Goal: Task Accomplishment & Management: Complete application form

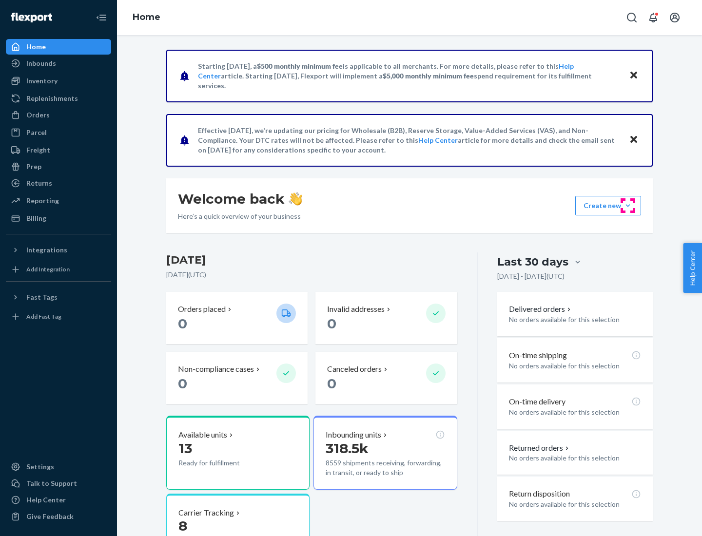
click at [628, 206] on button "Create new Create new inbound Create new order Create new product" at bounding box center [608, 206] width 66 height 20
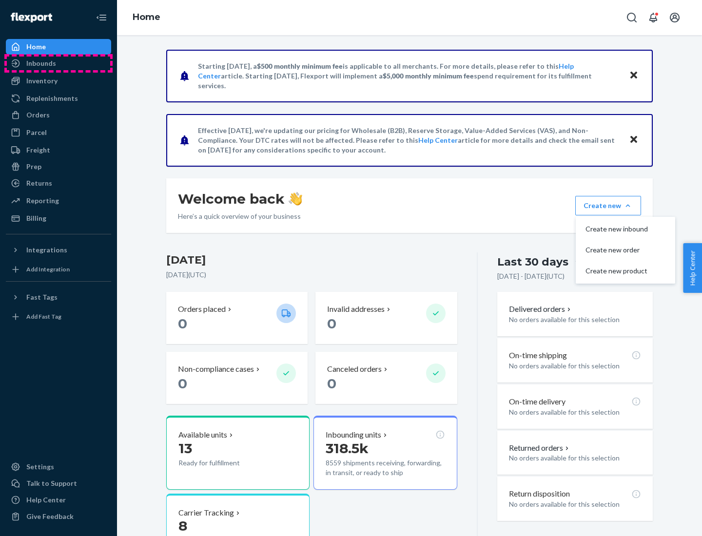
click at [59, 63] on div "Inbounds" at bounding box center [58, 64] width 103 height 14
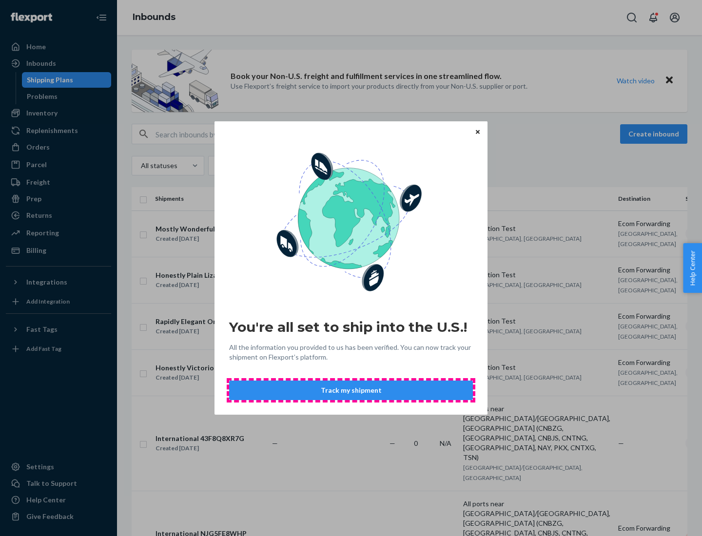
click at [351, 391] on button "Track my shipment" at bounding box center [351, 391] width 244 height 20
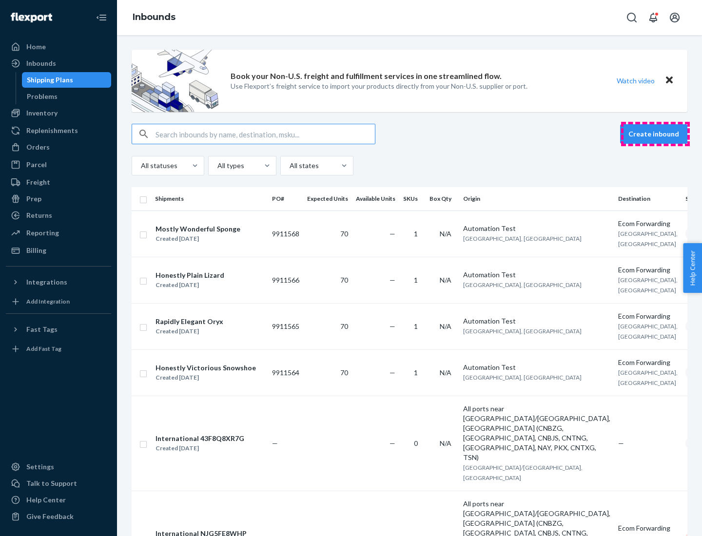
click at [655, 134] on button "Create inbound" at bounding box center [653, 134] width 67 height 20
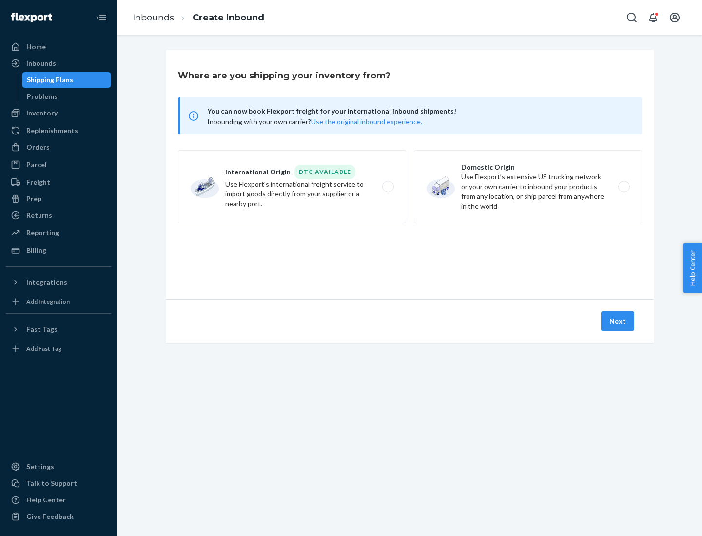
click at [292, 187] on label "International Origin DTC Available Use Flexport's international freight service…" at bounding box center [292, 186] width 228 height 73
click at [388, 187] on input "International Origin DTC Available Use Flexport's international freight service…" at bounding box center [391, 187] width 6 height 6
radio input "true"
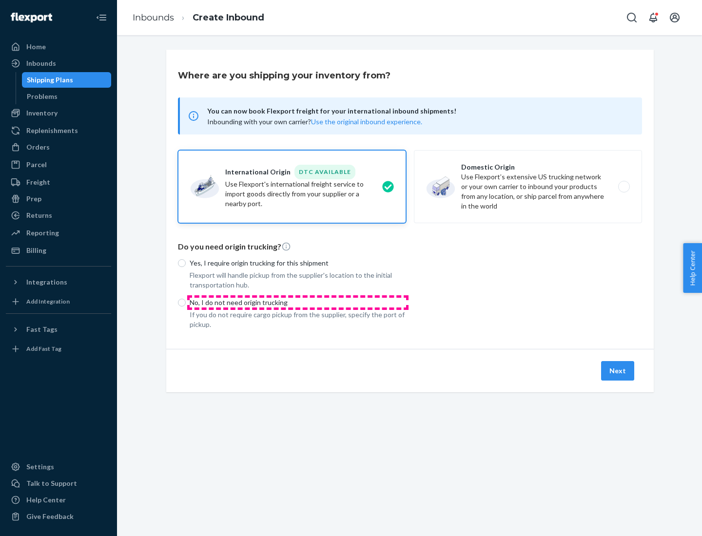
click at [298, 302] on p "No, I do not need origin trucking" at bounding box center [298, 303] width 216 height 10
click at [186, 302] on input "No, I do not need origin trucking" at bounding box center [182, 303] width 8 height 8
radio input "true"
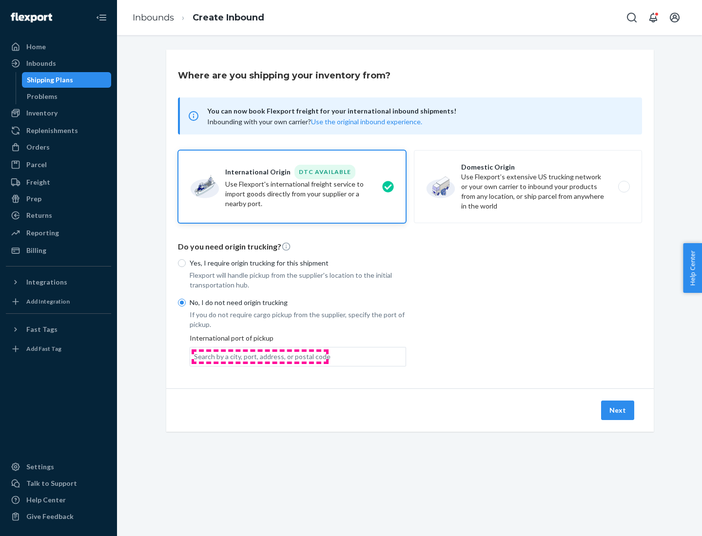
click at [260, 356] on div "Search by a city, port, address, or postal code" at bounding box center [262, 357] width 137 height 10
click at [195, 356] on input "Search by a city, port, address, or postal code" at bounding box center [194, 357] width 1 height 10
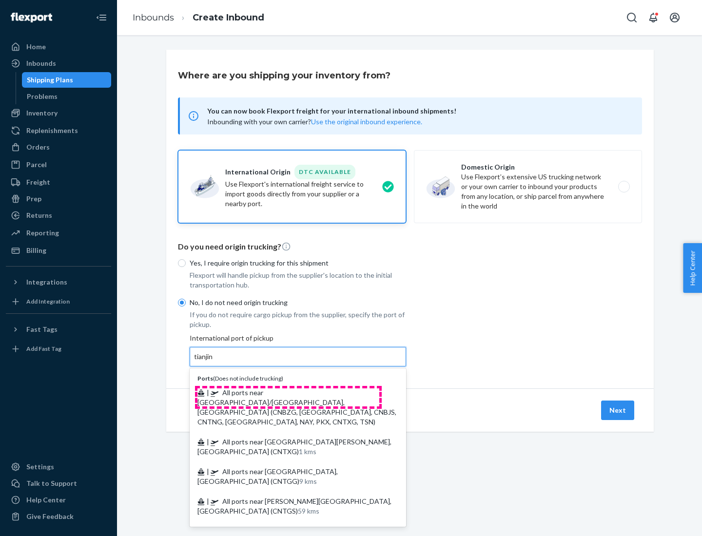
click at [288, 393] on span "| All ports near [GEOGRAPHIC_DATA]/[GEOGRAPHIC_DATA], [GEOGRAPHIC_DATA] (CNBZG,…" at bounding box center [296, 408] width 199 height 38
click at [214, 362] on input "tianjin" at bounding box center [204, 357] width 20 height 10
type input "All ports near [GEOGRAPHIC_DATA]/[GEOGRAPHIC_DATA], [GEOGRAPHIC_DATA] (CNBZG, […"
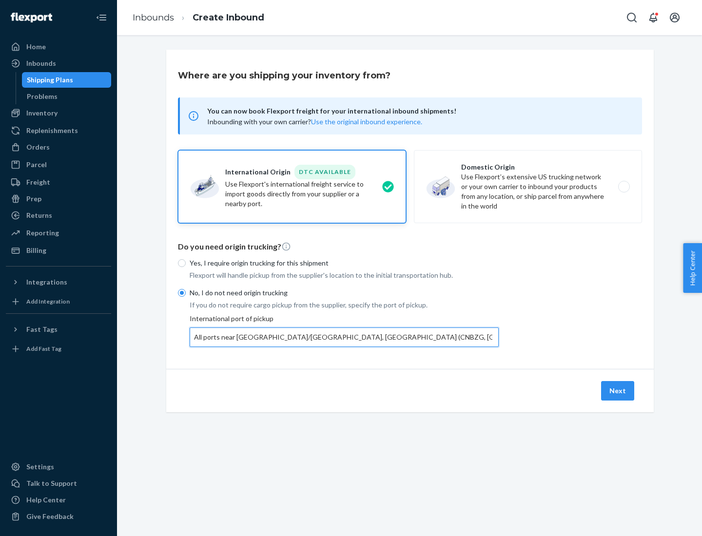
click at [618, 391] on button "Next" at bounding box center [617, 391] width 33 height 20
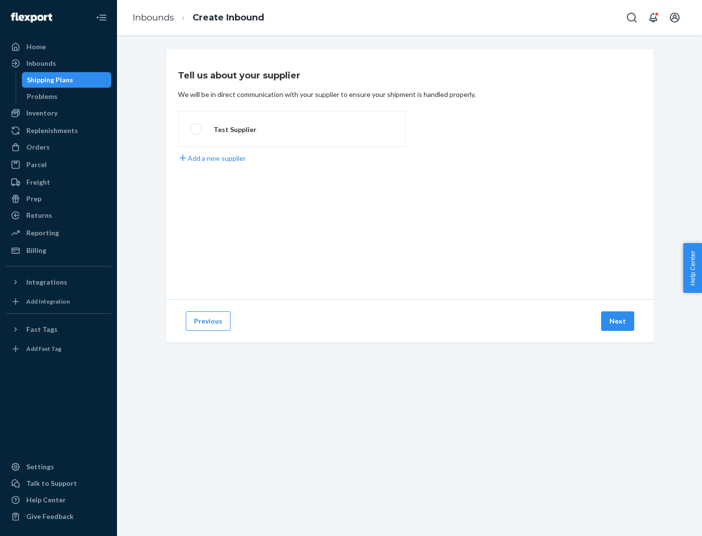
click at [292, 129] on label "Test Supplier" at bounding box center [292, 129] width 228 height 36
click at [197, 129] on input "Test Supplier" at bounding box center [193, 129] width 6 height 6
radio input "true"
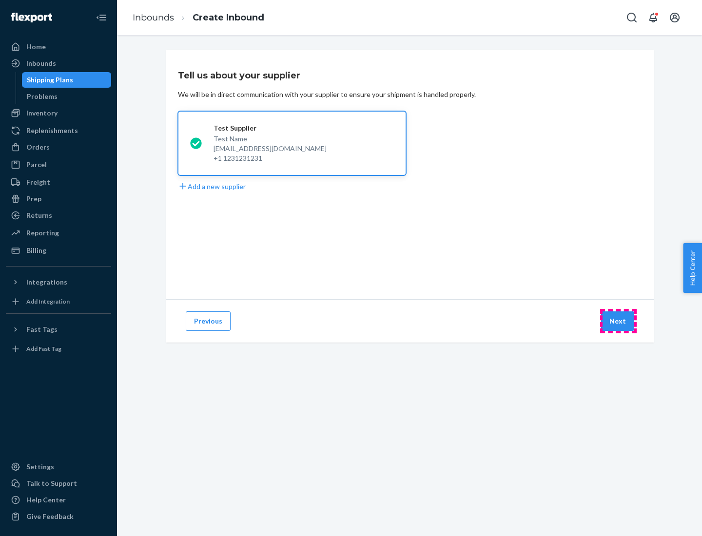
click at [618, 321] on button "Next" at bounding box center [617, 322] width 33 height 20
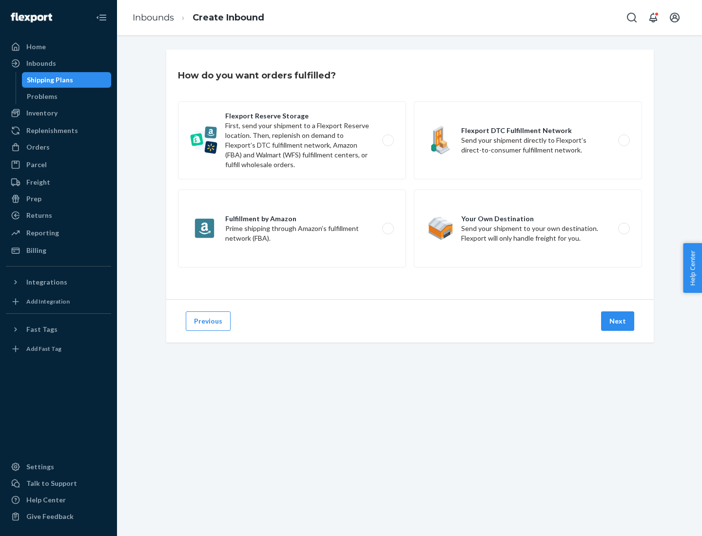
click at [292, 140] on label "Flexport Reserve Storage First, send your shipment to a Flexport Reserve locati…" at bounding box center [292, 140] width 228 height 78
click at [388, 140] on input "Flexport Reserve Storage First, send your shipment to a Flexport Reserve locati…" at bounding box center [391, 141] width 6 height 6
radio input "true"
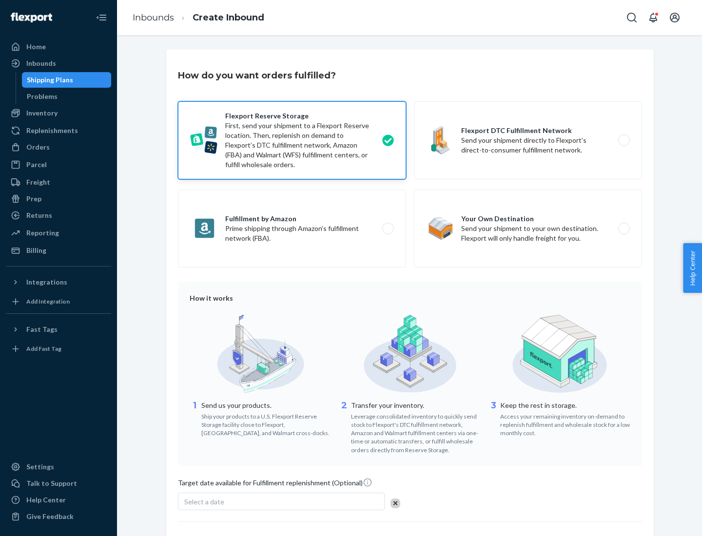
scroll to position [80, 0]
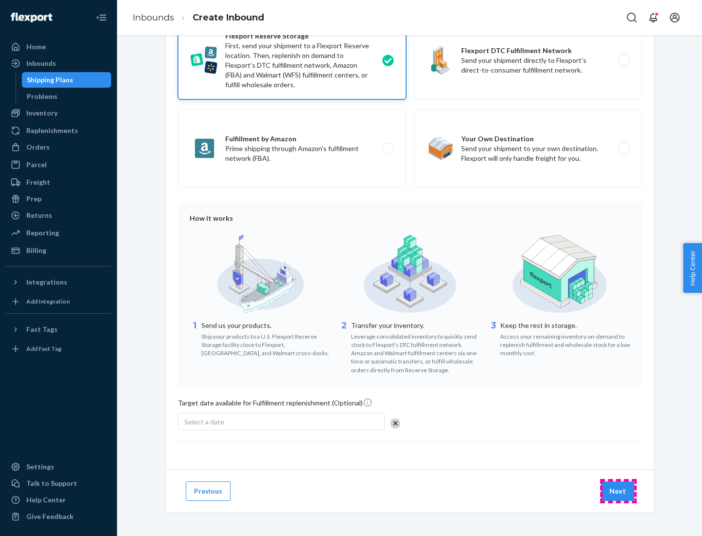
click at [618, 491] on button "Next" at bounding box center [617, 492] width 33 height 20
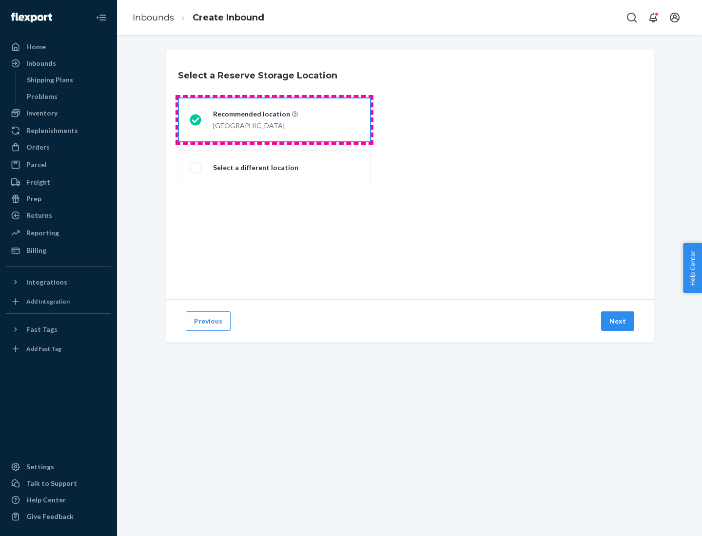
click at [275, 120] on div "[GEOGRAPHIC_DATA]" at bounding box center [255, 125] width 85 height 12
click at [196, 120] on input "Recommended location [GEOGRAPHIC_DATA]" at bounding box center [193, 120] width 6 height 6
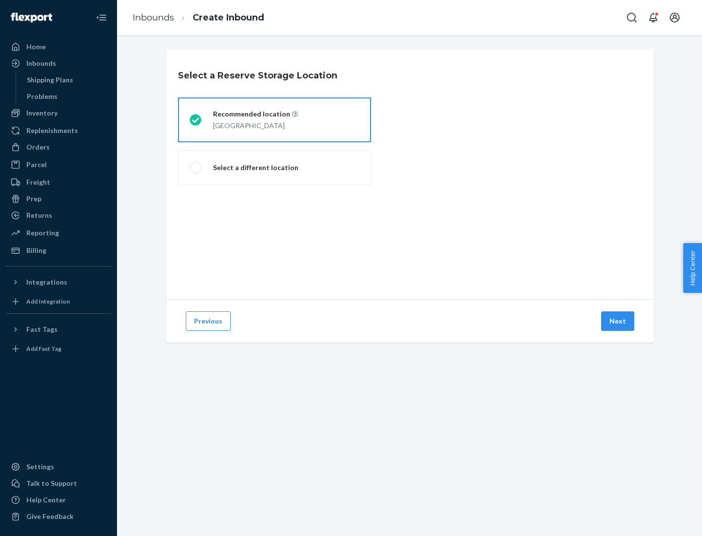
click at [618, 321] on button "Next" at bounding box center [617, 322] width 33 height 20
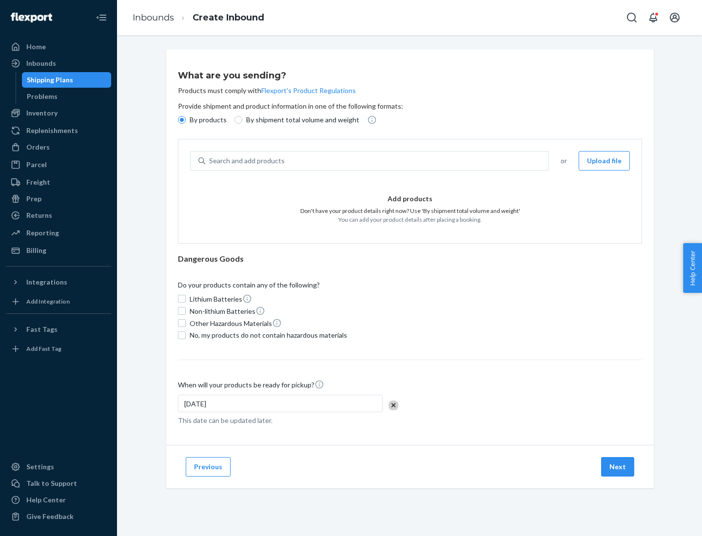
click at [377, 161] on div "Search and add products" at bounding box center [376, 161] width 343 height 18
click at [210, 161] on input "Search and add products" at bounding box center [209, 161] width 1 height 10
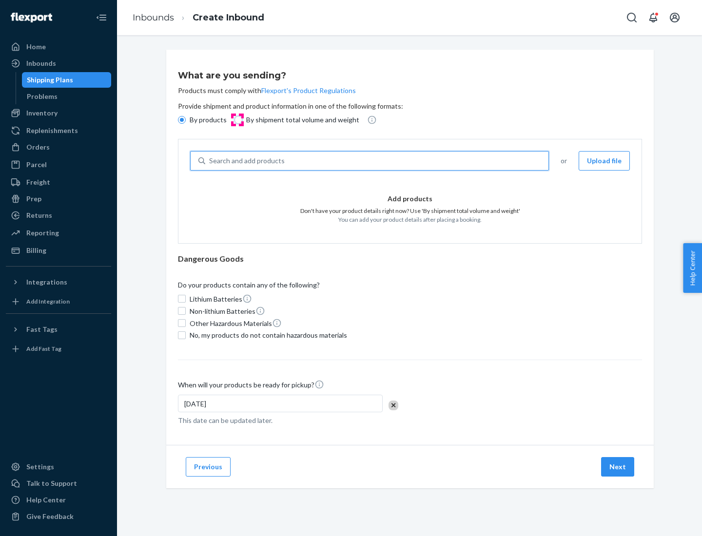
click at [237, 120] on input "By shipment total volume and weight" at bounding box center [239, 120] width 8 height 8
radio input "true"
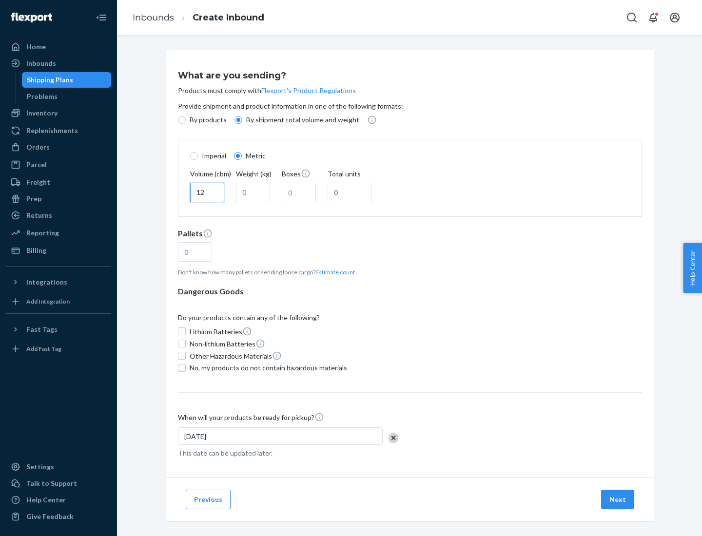
type input "12"
type input "22"
type input "222"
type input "121"
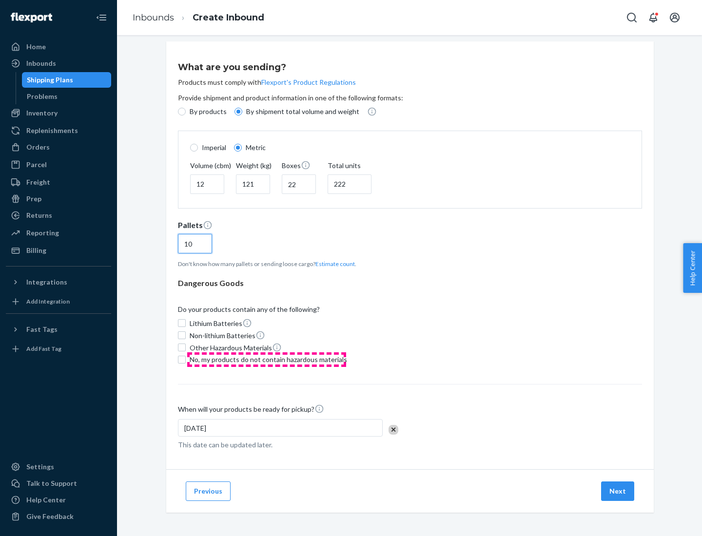
type input "10"
click at [267, 359] on span "No, my products do not contain hazardous materials" at bounding box center [268, 360] width 157 height 10
click at [186, 359] on input "No, my products do not contain hazardous materials" at bounding box center [182, 360] width 8 height 8
checkbox input "true"
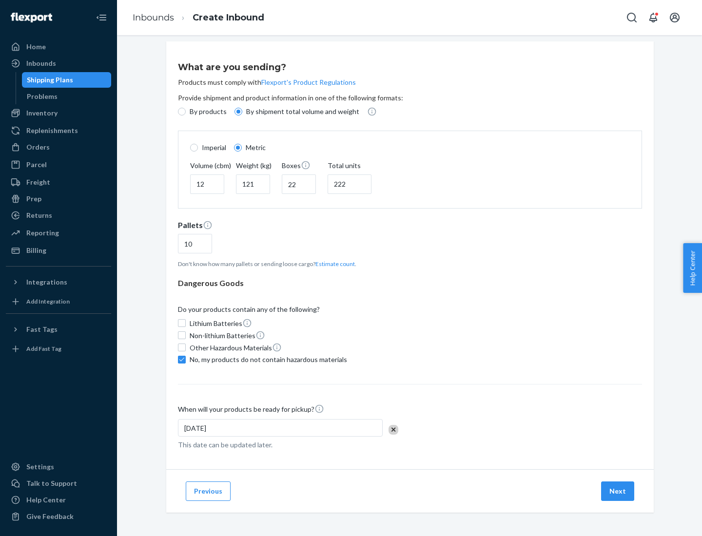
click at [618, 491] on button "Next" at bounding box center [617, 492] width 33 height 20
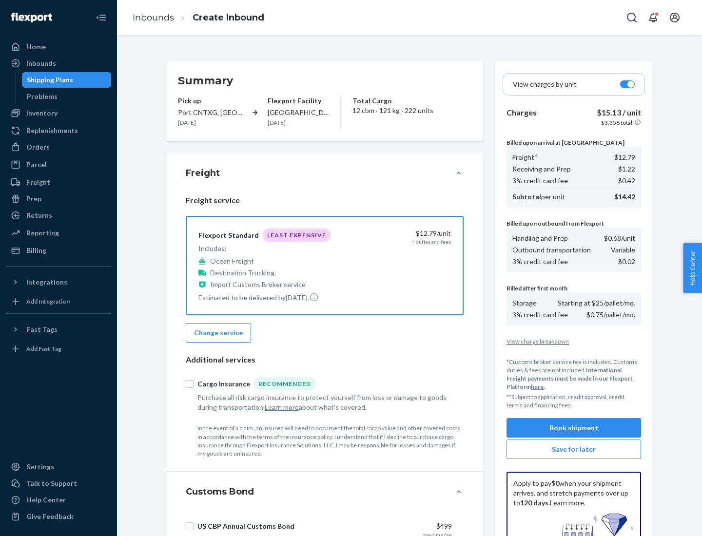
scroll to position [142, 0]
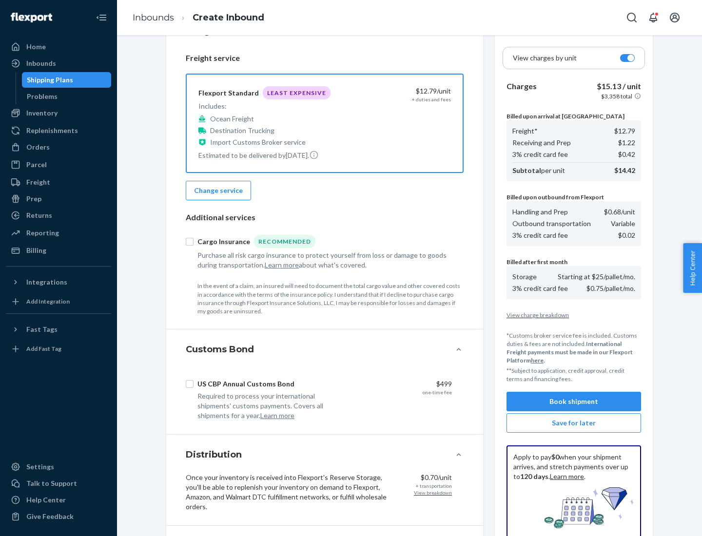
click at [574, 402] on button "Book shipment" at bounding box center [574, 402] width 135 height 20
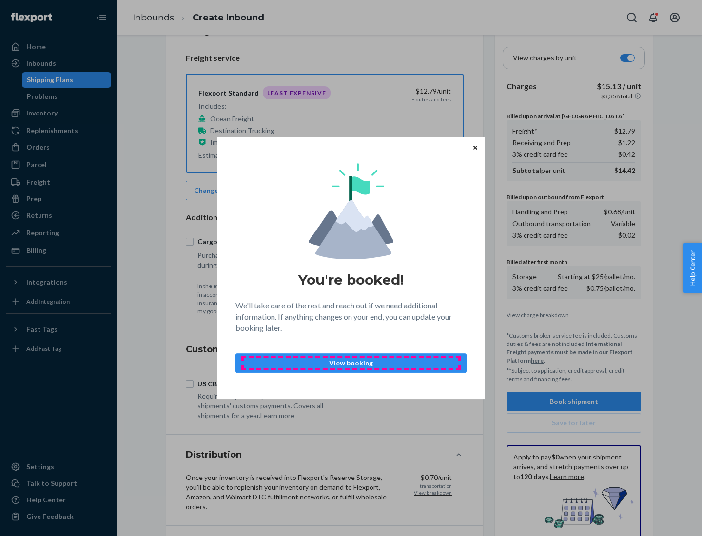
click at [351, 363] on p "View booking" at bounding box center [351, 363] width 215 height 10
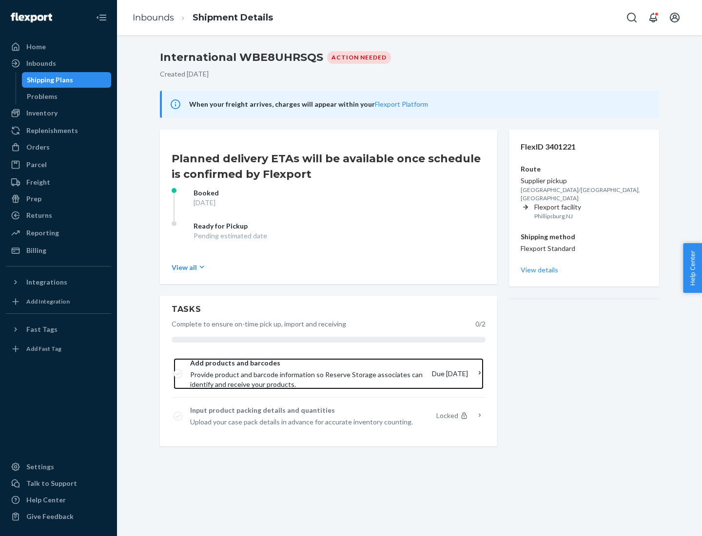
click at [308, 374] on span "Provide product and barcode information so Reserve Storage associates can ident…" at bounding box center [307, 380] width 234 height 20
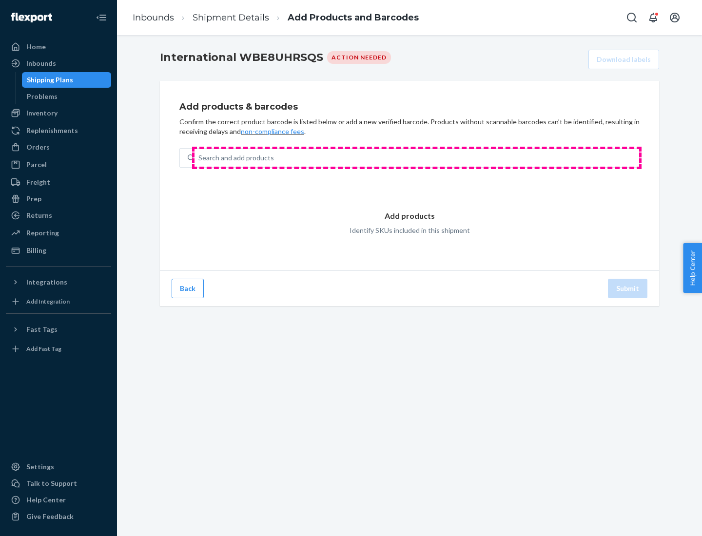
click at [417, 158] on div "Search and add products" at bounding box center [417, 158] width 445 height 18
click at [199, 158] on input "Search and add products" at bounding box center [198, 158] width 1 height 10
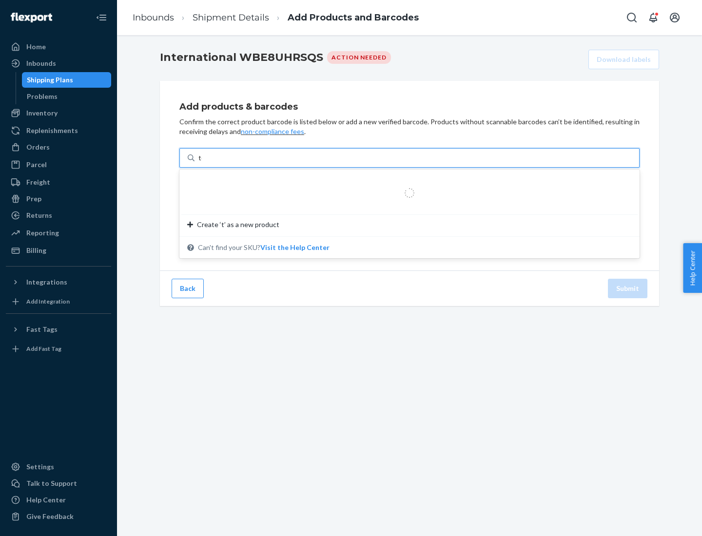
type input "test"
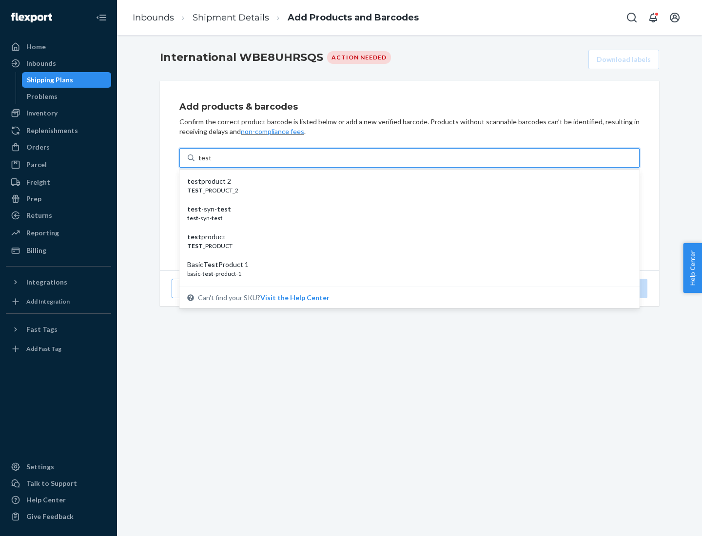
scroll to position [37, 0]
click at [406, 228] on div "Basic Test Product 1" at bounding box center [405, 228] width 437 height 10
click at [211, 163] on input "test" at bounding box center [204, 158] width 13 height 10
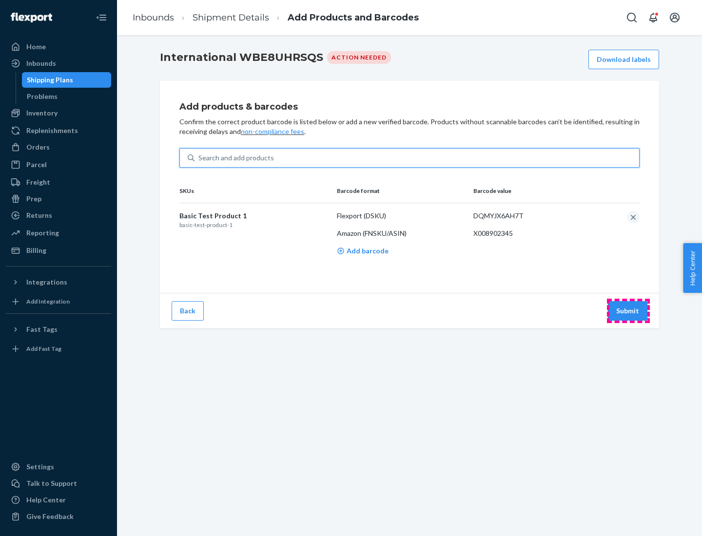
click at [628, 311] on button "Submit" at bounding box center [627, 311] width 39 height 20
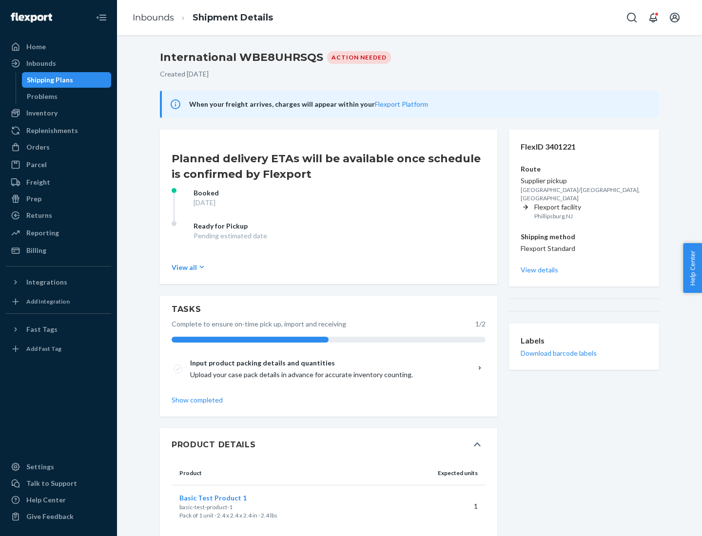
scroll to position [17, 0]
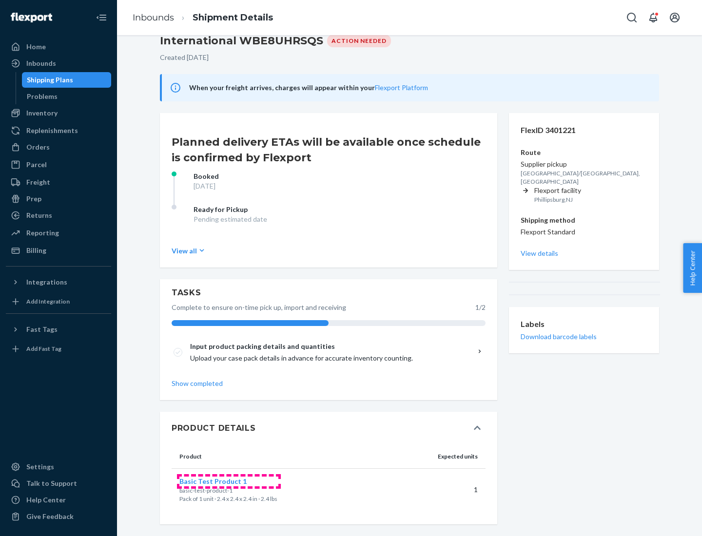
click at [229, 481] on span "Basic Test Product 1" at bounding box center [212, 481] width 67 height 8
